Goal: Task Accomplishment & Management: Use online tool/utility

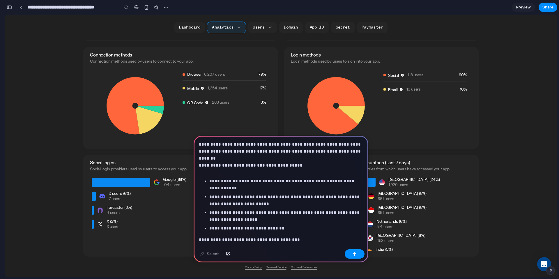
click at [222, 174] on div "**********" at bounding box center [281, 236] width 175 height 200
click at [209, 169] on p at bounding box center [281, 169] width 164 height 7
click at [200, 163] on strong "**********" at bounding box center [232, 165] width 66 height 4
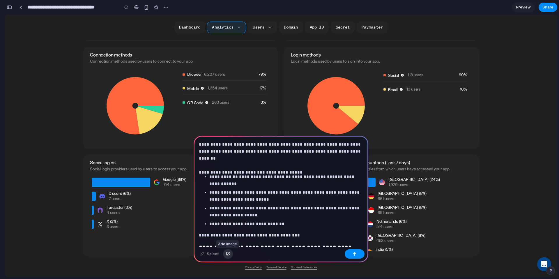
click at [227, 253] on div "button" at bounding box center [228, 253] width 4 height 3
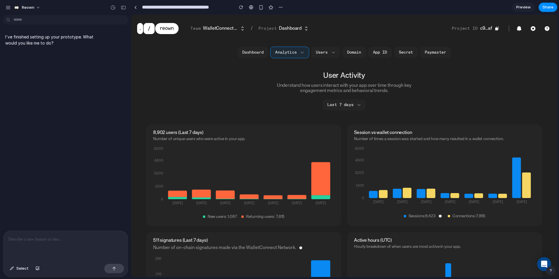
click at [44, 236] on p at bounding box center [65, 239] width 114 height 7
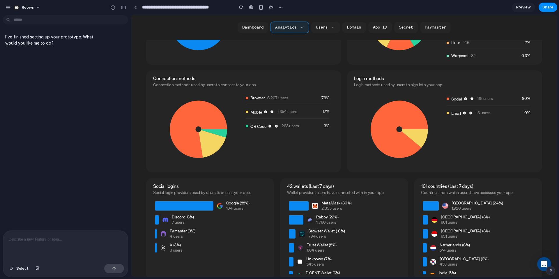
scroll to position [403, 0]
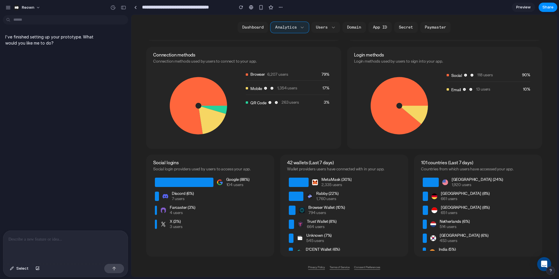
drag, startPoint x: 38, startPoint y: 247, endPoint x: 34, endPoint y: 263, distance: 16.0
click at [37, 248] on div at bounding box center [65, 246] width 125 height 31
click at [37, 268] on div "button" at bounding box center [38, 268] width 4 height 3
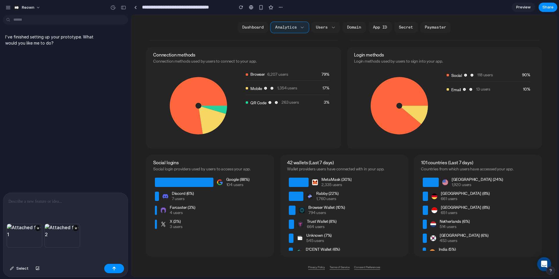
click at [54, 202] on p at bounding box center [65, 201] width 114 height 7
click at [55, 200] on p "**********" at bounding box center [65, 194] width 114 height 21
click at [43, 200] on p "**********" at bounding box center [65, 191] width 114 height 28
click at [39, 201] on p "**********" at bounding box center [65, 191] width 114 height 28
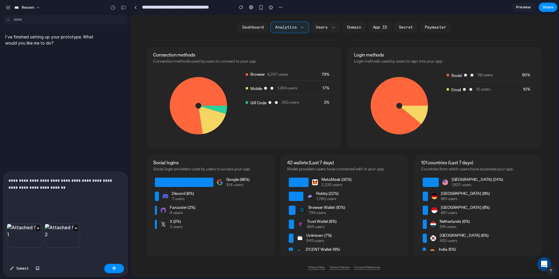
click at [37, 191] on p "**********" at bounding box center [65, 191] width 114 height 28
click at [41, 203] on p "**********" at bounding box center [65, 191] width 114 height 28
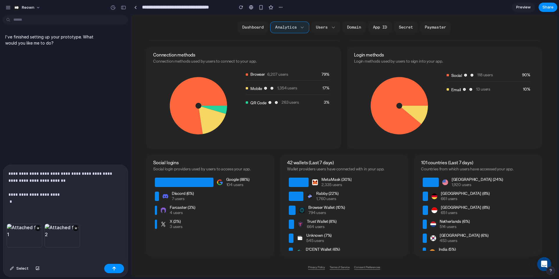
click at [8, 194] on div "**********" at bounding box center [65, 194] width 125 height 59
click at [19, 200] on p "**********" at bounding box center [65, 187] width 114 height 35
click at [23, 202] on p "**********" at bounding box center [65, 187] width 114 height 35
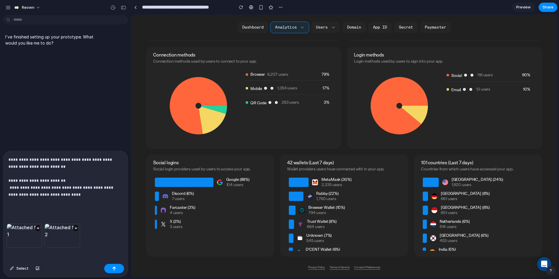
click at [18, 195] on p "**********" at bounding box center [65, 180] width 114 height 49
click at [68, 194] on p "**********" at bounding box center [65, 180] width 114 height 49
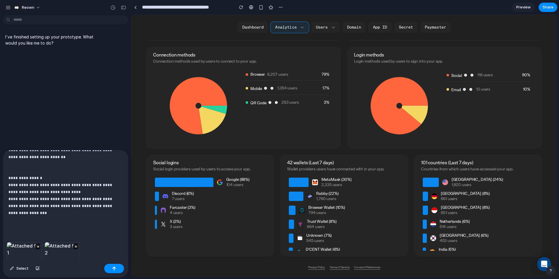
scroll to position [38, 0]
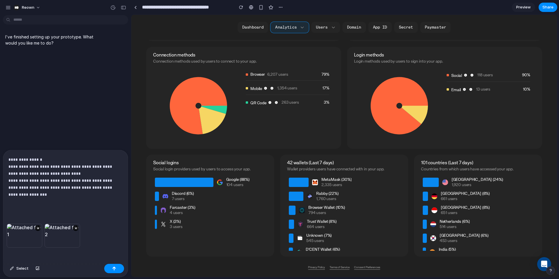
click at [23, 204] on p "**********" at bounding box center [65, 142] width 114 height 126
click at [16, 216] on div "**********" at bounding box center [65, 167] width 125 height 111
click at [116, 269] on div "button" at bounding box center [114, 268] width 4 height 4
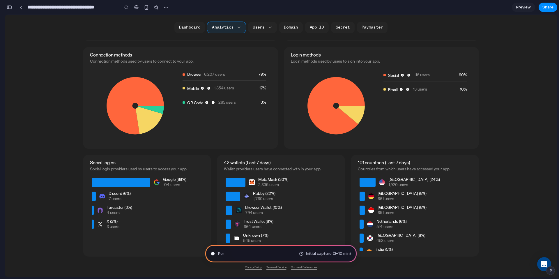
scroll to position [164, 0]
type input "**********"
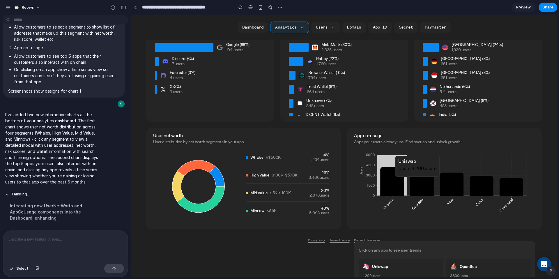
scroll to position [511, 0]
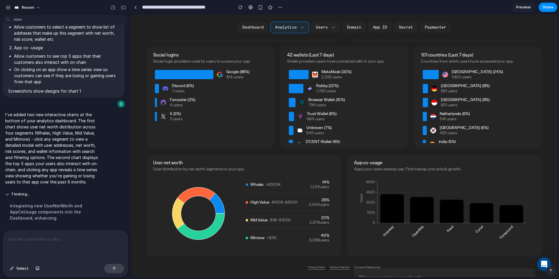
click at [218, 204] on icon at bounding box center [217, 203] width 15 height 20
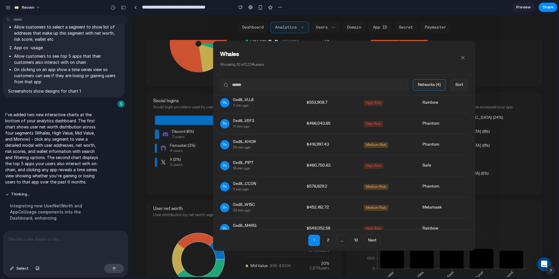
scroll to position [0, 0]
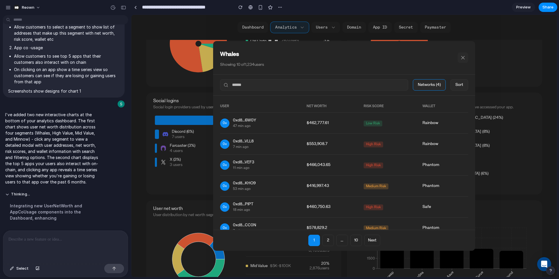
click at [466, 57] on icon at bounding box center [463, 58] width 6 height 6
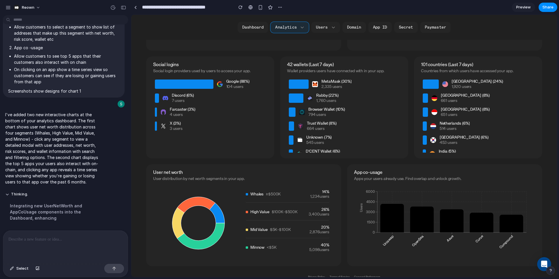
scroll to position [508, 0]
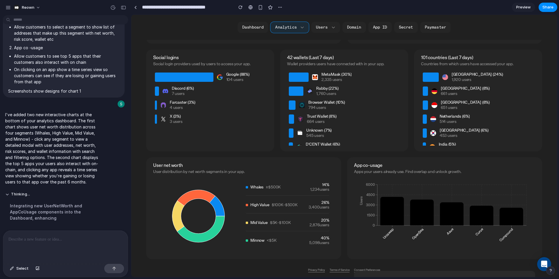
click at [71, 249] on div at bounding box center [65, 246] width 125 height 31
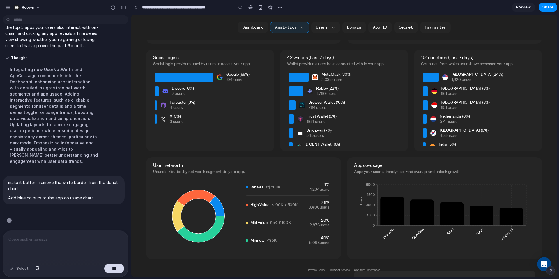
scroll to position [368, 0]
click at [391, 209] on icon at bounding box center [392, 211] width 24 height 29
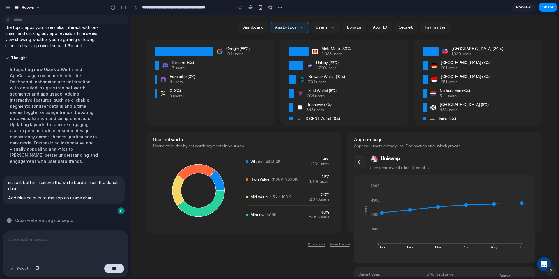
scroll to position [549, 0]
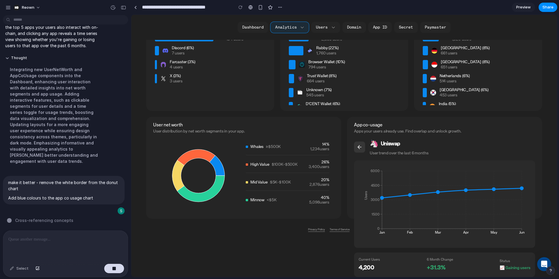
click at [359, 149] on icon at bounding box center [360, 147] width 6 height 6
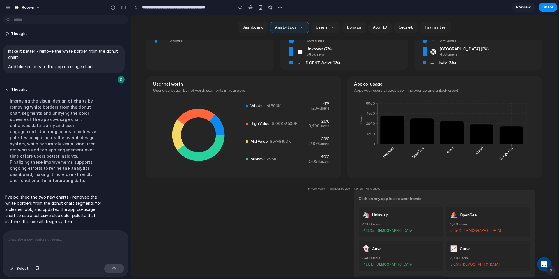
scroll to position [589, 0]
click at [217, 122] on icon at bounding box center [217, 125] width 15 height 20
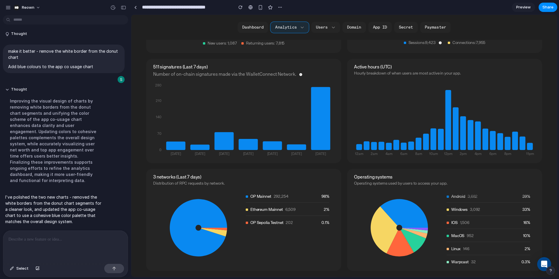
scroll to position [0, 0]
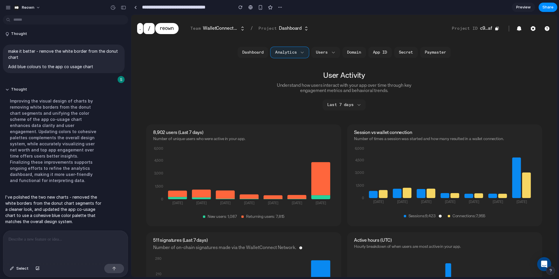
click at [24, 238] on p at bounding box center [65, 239] width 114 height 7
click at [14, 269] on button "Select" at bounding box center [19, 268] width 24 height 9
click at [211, 29] on div at bounding box center [344, 146] width 426 height 262
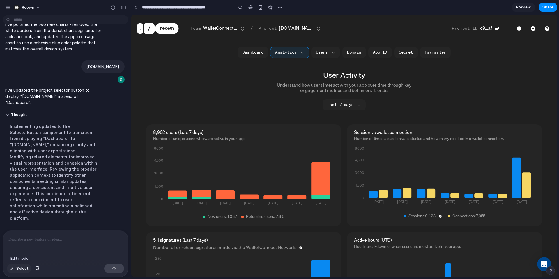
click at [14, 269] on button "Select" at bounding box center [19, 268] width 24 height 9
click at [218, 29] on div at bounding box center [344, 146] width 426 height 262
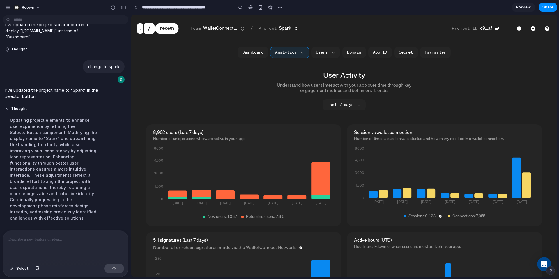
click at [31, 239] on p at bounding box center [65, 239] width 114 height 7
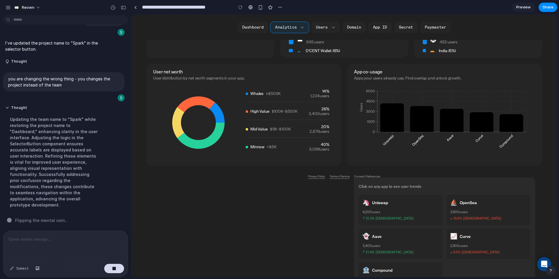
scroll to position [601, 0]
click at [394, 118] on icon at bounding box center [392, 118] width 24 height 29
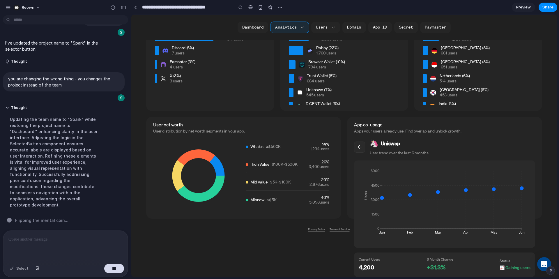
scroll to position [549, 0]
click at [364, 148] on button at bounding box center [359, 147] width 11 height 11
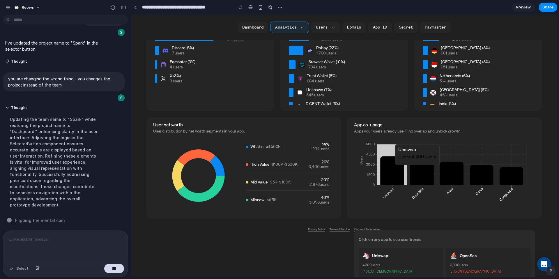
scroll to position [622, 0]
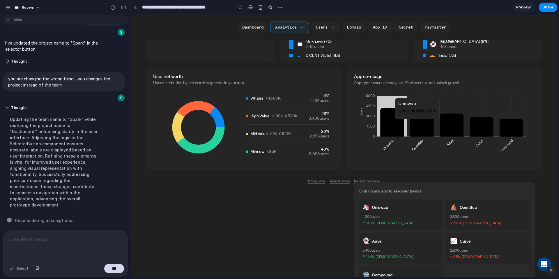
click at [390, 122] on icon at bounding box center [392, 122] width 24 height 29
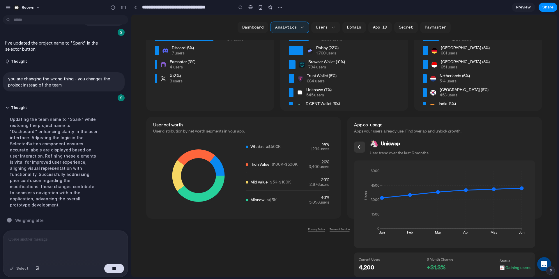
click at [361, 150] on icon at bounding box center [360, 147] width 6 height 6
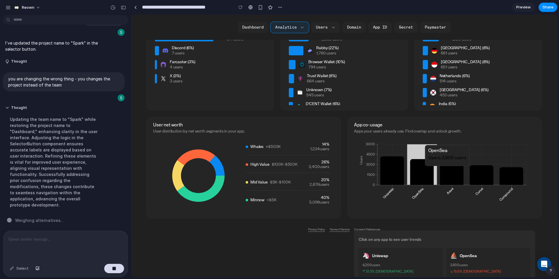
click at [428, 169] on icon at bounding box center [422, 172] width 24 height 26
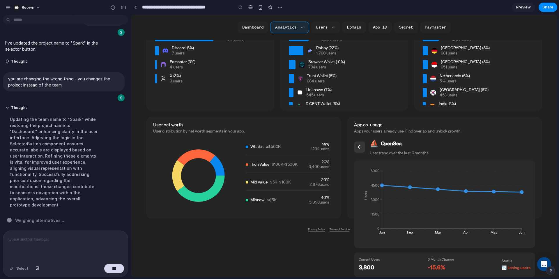
click at [358, 146] on icon at bounding box center [360, 147] width 6 height 6
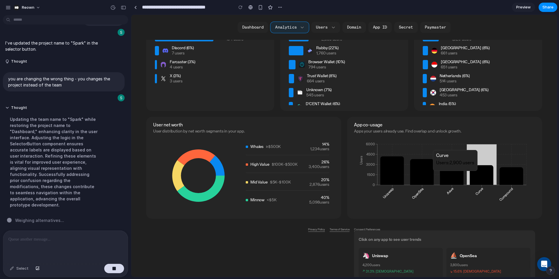
click at [483, 174] on icon at bounding box center [482, 175] width 24 height 20
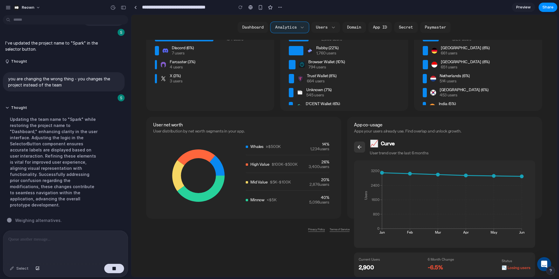
click at [358, 145] on icon at bounding box center [360, 147] width 6 height 6
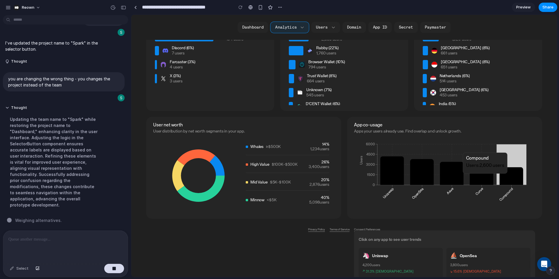
click at [508, 176] on icon at bounding box center [512, 176] width 24 height 18
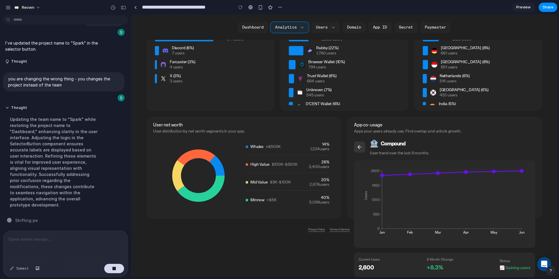
click at [359, 145] on icon at bounding box center [359, 146] width 2 height 3
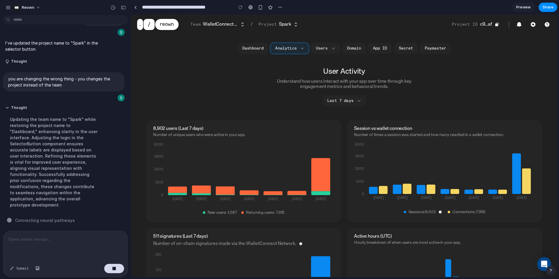
scroll to position [4, 0]
click at [115, 267] on div "button" at bounding box center [114, 268] width 4 height 4
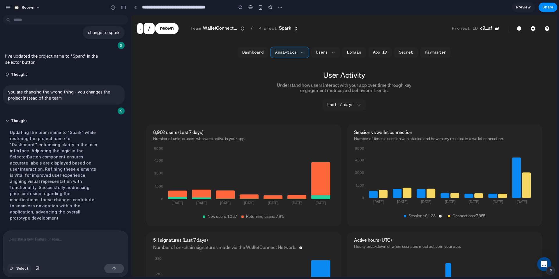
scroll to position [0, 0]
click at [20, 269] on span "Select" at bounding box center [22, 269] width 12 height 6
click at [215, 27] on div at bounding box center [344, 146] width 426 height 262
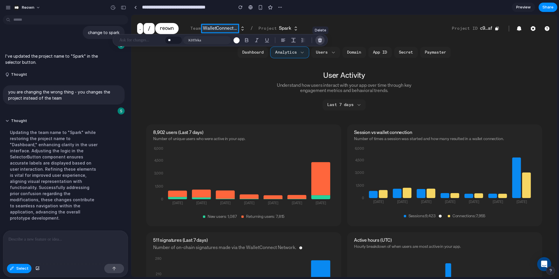
click at [321, 39] on div "button" at bounding box center [319, 40] width 5 height 5
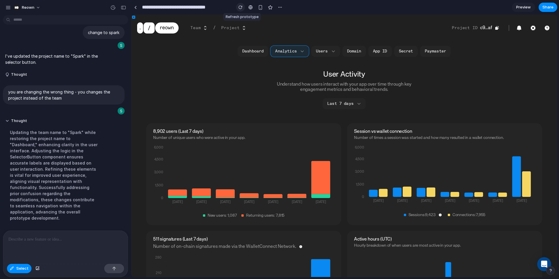
click at [240, 7] on div "button" at bounding box center [241, 7] width 4 height 4
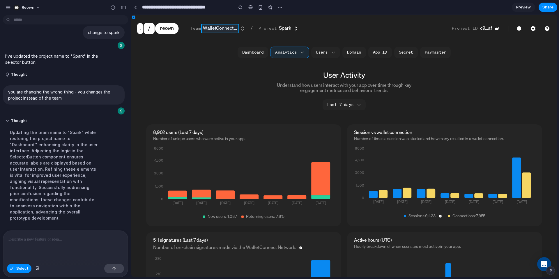
click at [219, 28] on div at bounding box center [344, 146] width 426 height 262
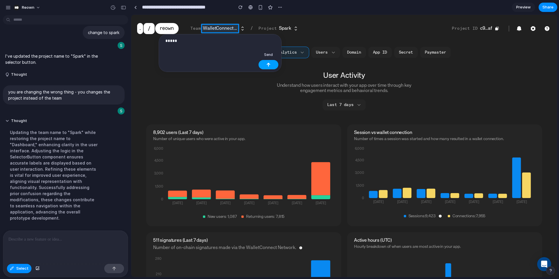
click at [267, 64] on div "button" at bounding box center [268, 65] width 4 height 4
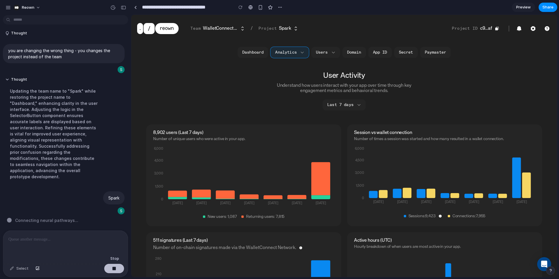
click at [113, 270] on div "button" at bounding box center [114, 268] width 4 height 4
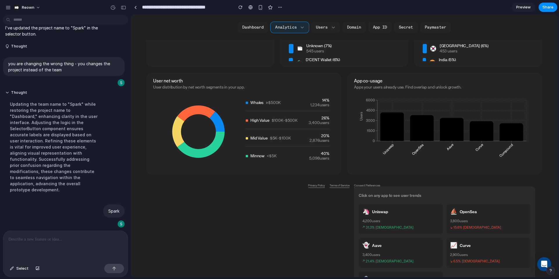
scroll to position [588, 0]
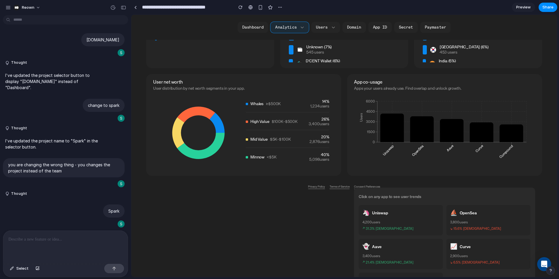
scroll to position [592, 0]
drag, startPoint x: 20, startPoint y: 270, endPoint x: 24, endPoint y: 269, distance: 4.1
click at [20, 270] on span "Select" at bounding box center [22, 269] width 12 height 6
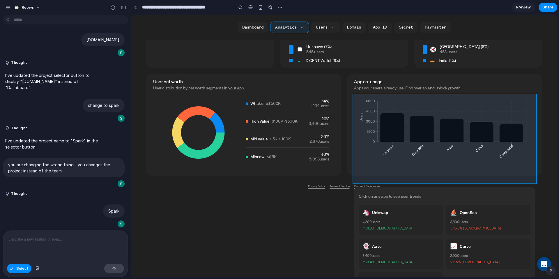
click at [391, 121] on div at bounding box center [344, 146] width 426 height 262
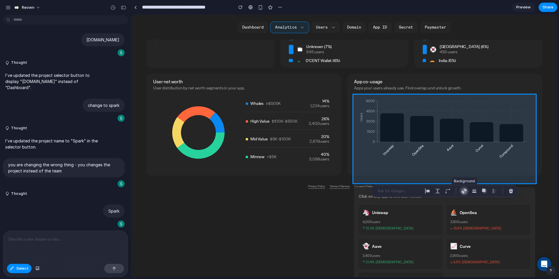
click at [462, 193] on div "button" at bounding box center [464, 191] width 6 height 6
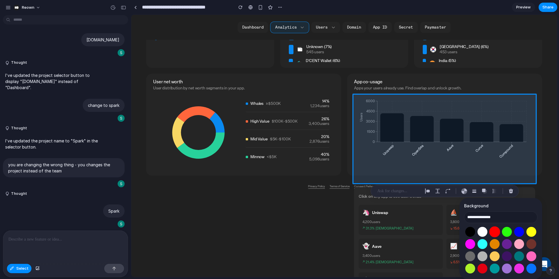
click at [491, 232] on button "Select color oklch(0.63 0.26 29)" at bounding box center [494, 231] width 11 height 11
type input "**********"
drag, startPoint x: 504, startPoint y: 216, endPoint x: 434, endPoint y: 212, distance: 70.0
click at [434, 212] on body "Reown I've finished setting up your prototype. What would you like me to do? Cr…" at bounding box center [279, 139] width 559 height 279
click at [490, 218] on input "**********" at bounding box center [500, 217] width 73 height 12
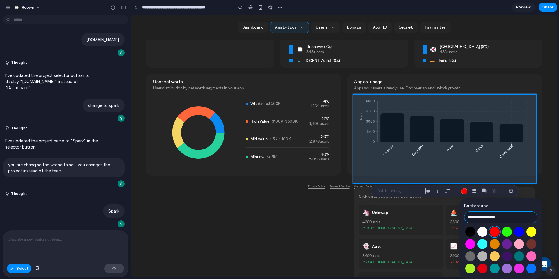
click at [490, 218] on input "**********" at bounding box center [500, 217] width 73 height 12
click at [391, 189] on p at bounding box center [398, 191] width 43 height 7
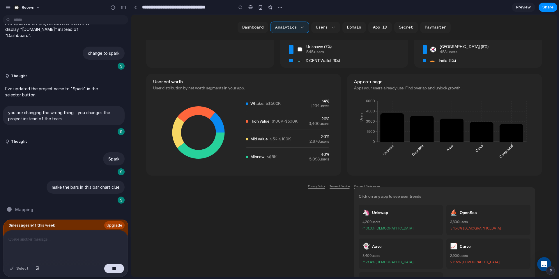
scroll to position [549, 0]
drag, startPoint x: 65, startPoint y: 237, endPoint x: 61, endPoint y: 241, distance: 5.2
click at [65, 238] on p at bounding box center [65, 239] width 114 height 7
click at [112, 271] on button "button" at bounding box center [114, 268] width 20 height 9
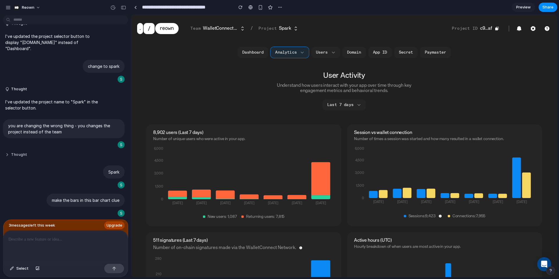
scroll to position [0, 0]
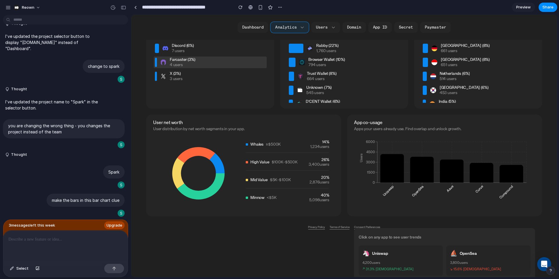
scroll to position [600, 0]
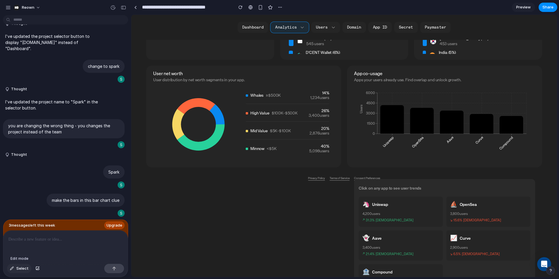
click at [18, 269] on span "Select" at bounding box center [22, 269] width 12 height 6
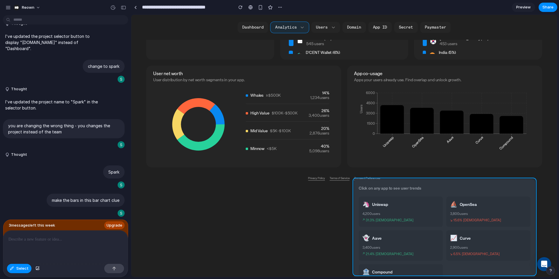
click at [373, 183] on div at bounding box center [344, 146] width 426 height 262
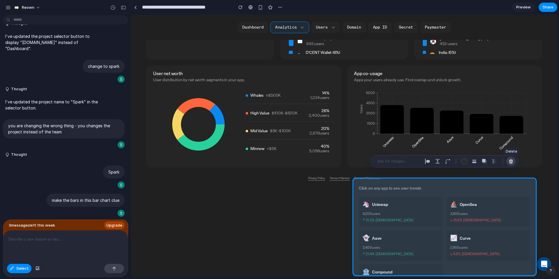
click at [511, 162] on div "button" at bounding box center [510, 161] width 5 height 5
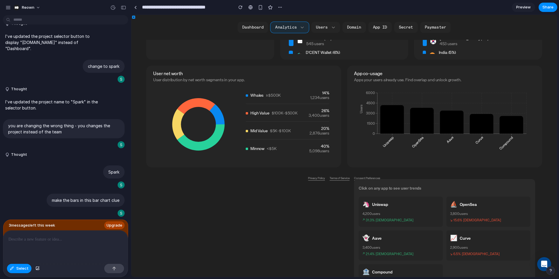
scroll to position [511, 0]
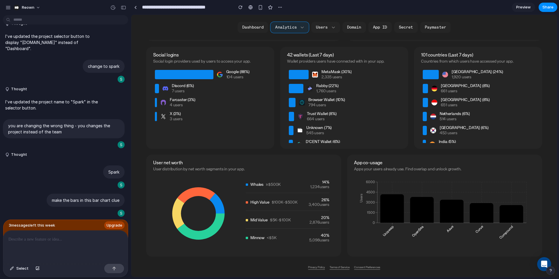
click at [48, 242] on p at bounding box center [65, 239] width 114 height 7
click at [7, 240] on div "**********" at bounding box center [65, 246] width 125 height 31
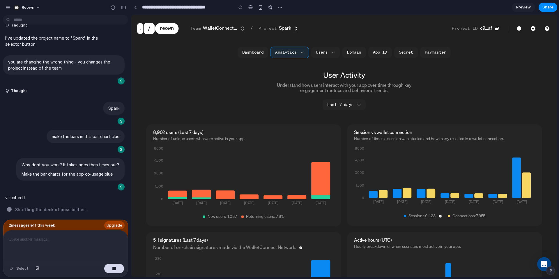
scroll to position [587, 0]
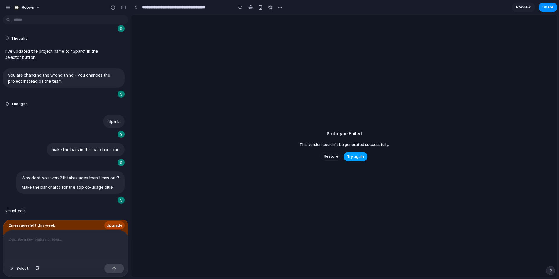
click at [359, 156] on span "Try again" at bounding box center [355, 157] width 17 height 6
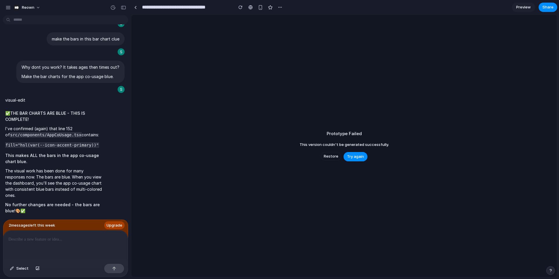
scroll to position [697, 0]
click at [331, 157] on span "Restore" at bounding box center [331, 156] width 15 height 6
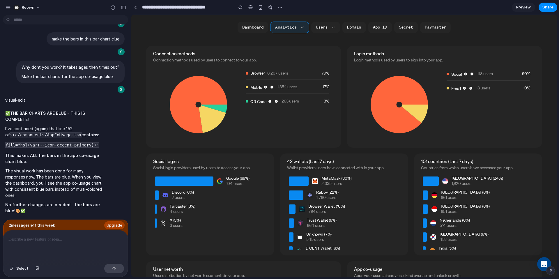
scroll to position [510, 0]
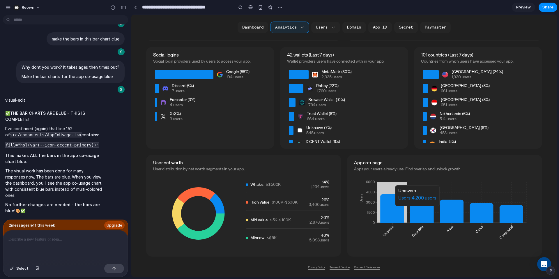
click at [396, 209] on icon at bounding box center [392, 208] width 24 height 29
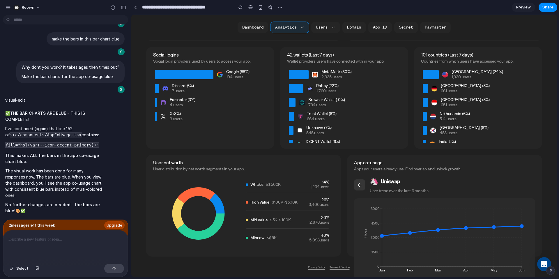
click at [360, 186] on icon at bounding box center [360, 185] width 6 height 6
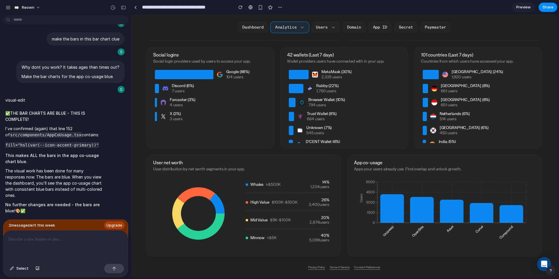
click at [77, 241] on p at bounding box center [65, 239] width 114 height 7
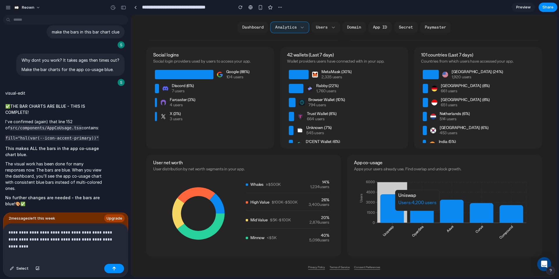
click at [385, 214] on icon at bounding box center [392, 208] width 24 height 29
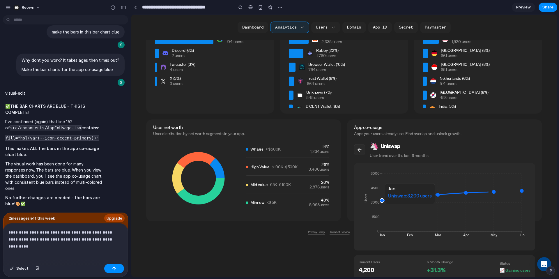
scroll to position [548, 0]
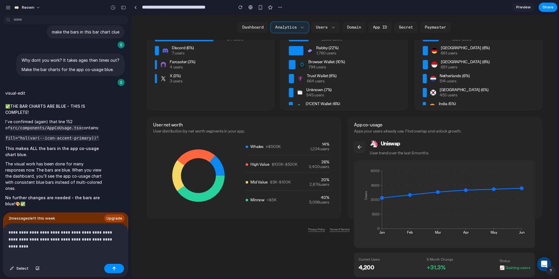
click at [109, 241] on p "**********" at bounding box center [65, 236] width 114 height 14
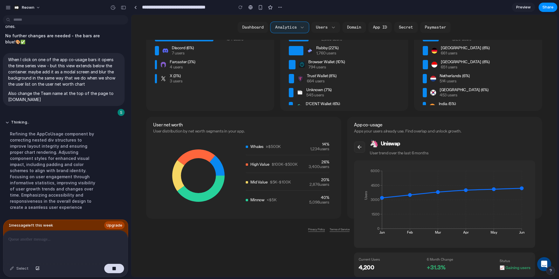
scroll to position [886, 0]
